Goal: Information Seeking & Learning: Learn about a topic

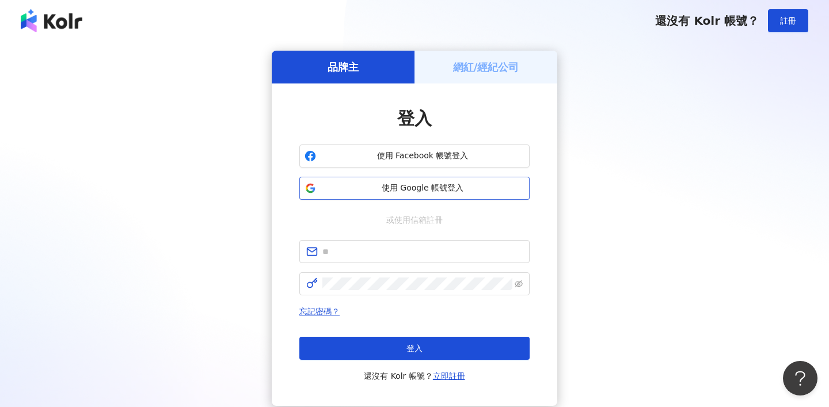
click at [467, 183] on span "使用 Google 帳號登入" at bounding box center [423, 189] width 204 height 12
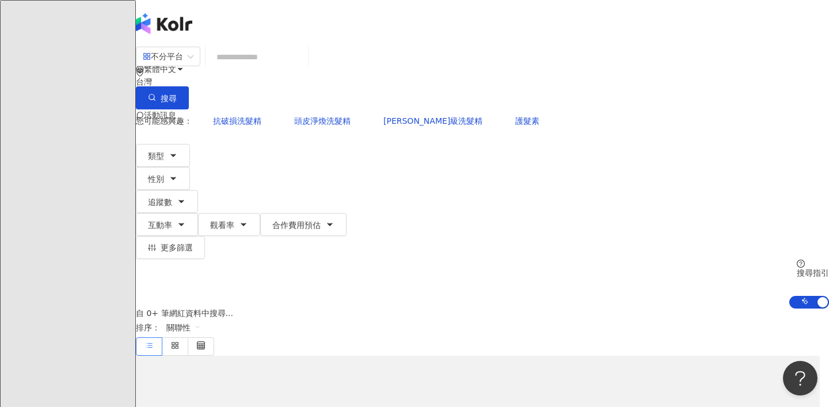
type input "*********"
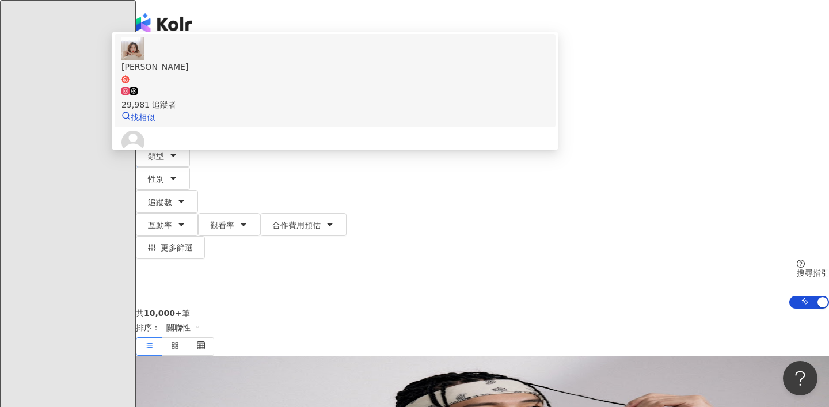
click at [340, 84] on span "[PERSON_NAME]" at bounding box center [335, 72] width 427 height 24
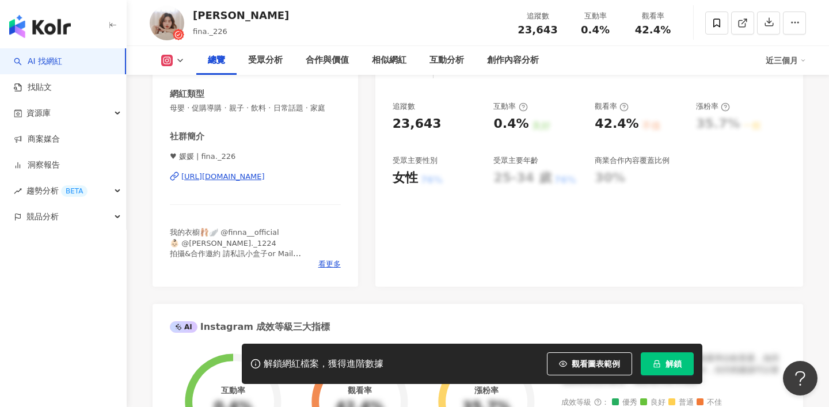
scroll to position [203, 0]
